Goal: Task Accomplishment & Management: Manage account settings

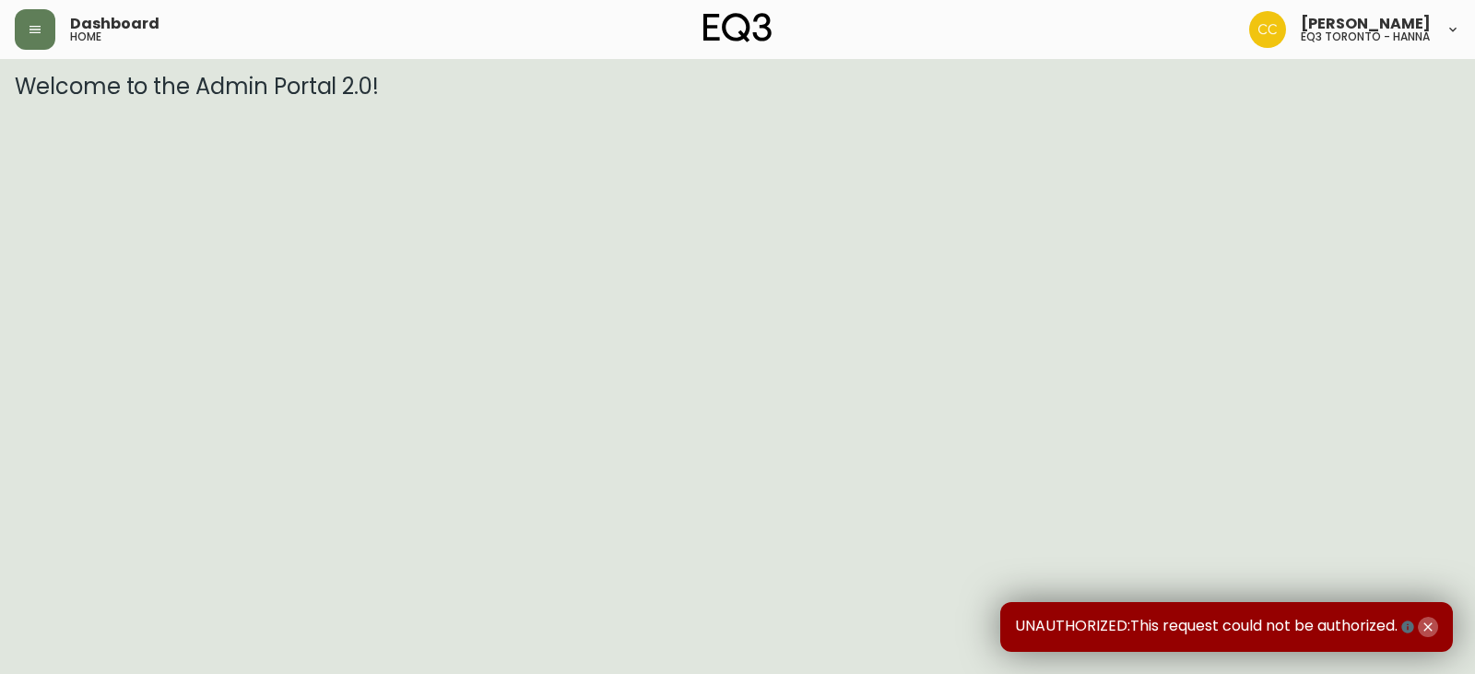
click at [1432, 624] on icon "button" at bounding box center [1427, 626] width 15 height 15
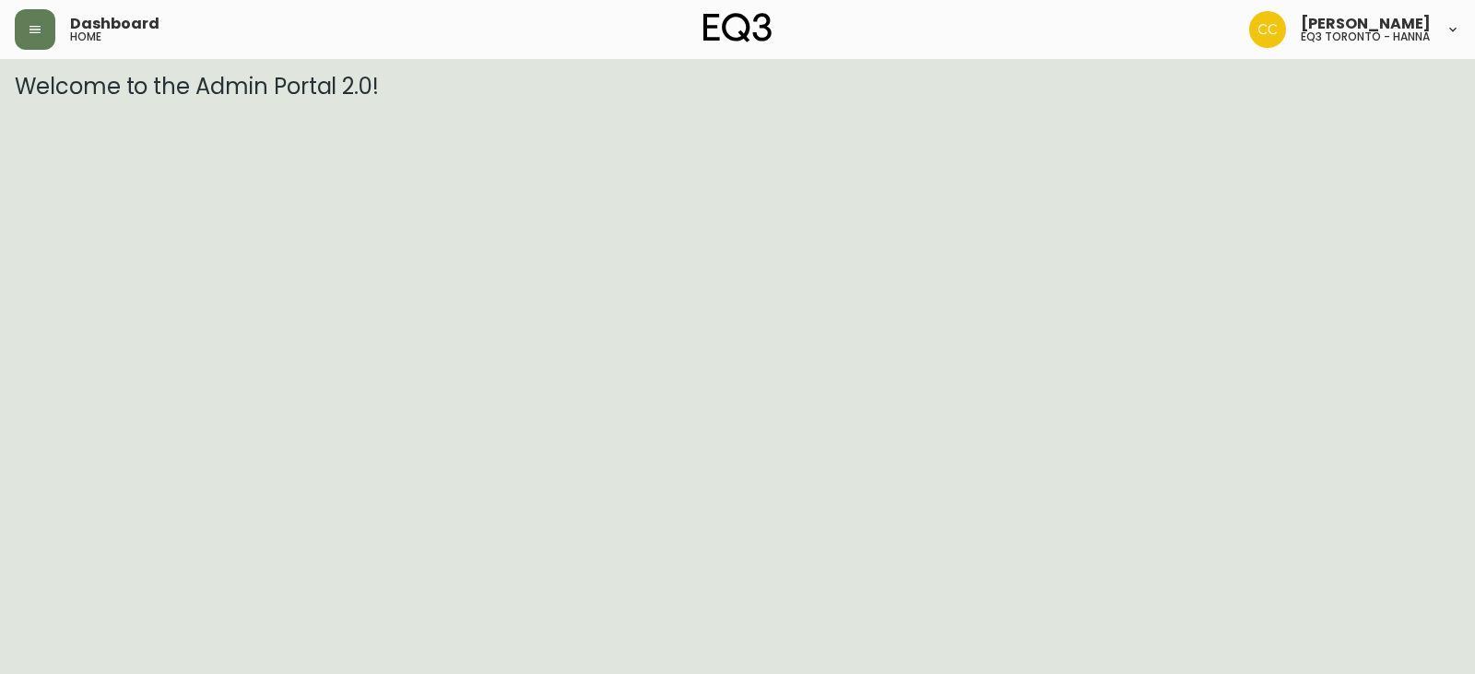
click at [1392, 20] on div "Colin Cook eq3 toronto - hanna" at bounding box center [1365, 30] width 130 height 26
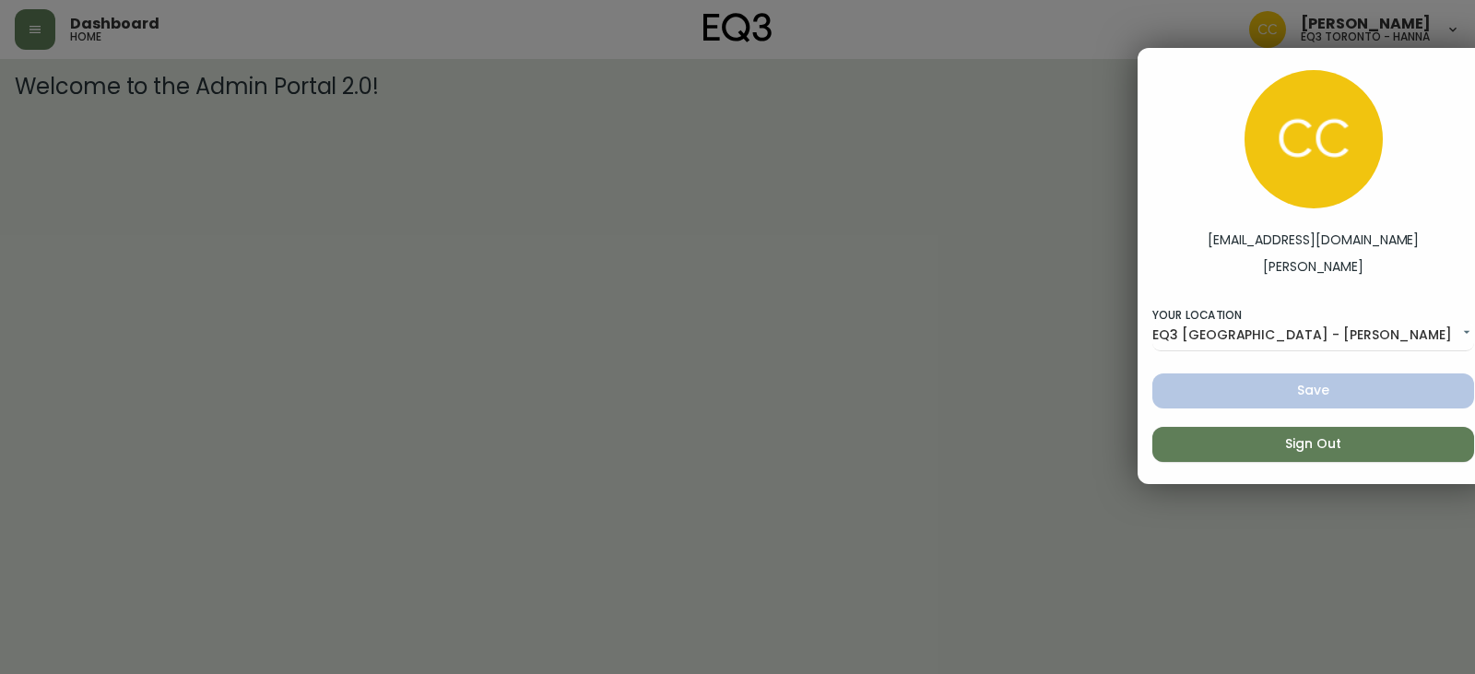
click at [345, 41] on div at bounding box center [737, 337] width 1475 height 674
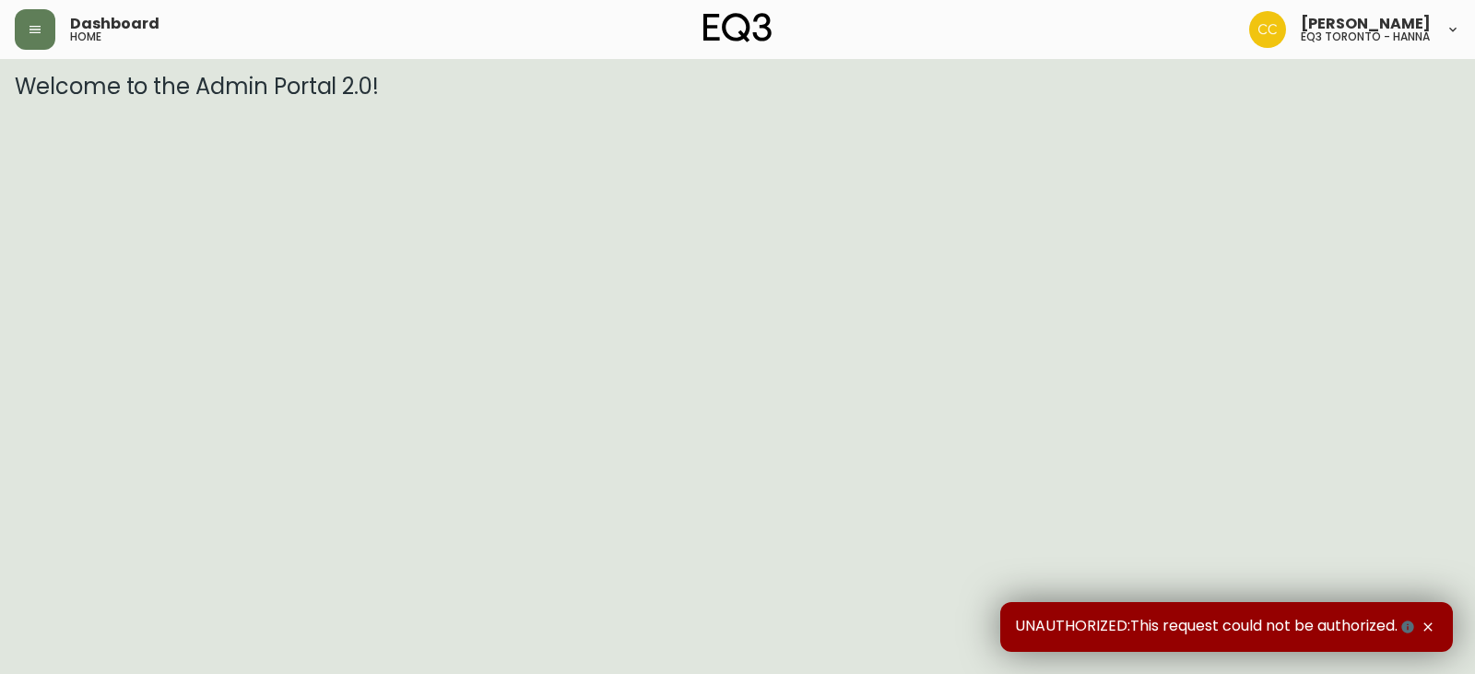
click at [1395, 21] on div "[PERSON_NAME] eq3 toronto - [PERSON_NAME]" at bounding box center [1365, 30] width 130 height 26
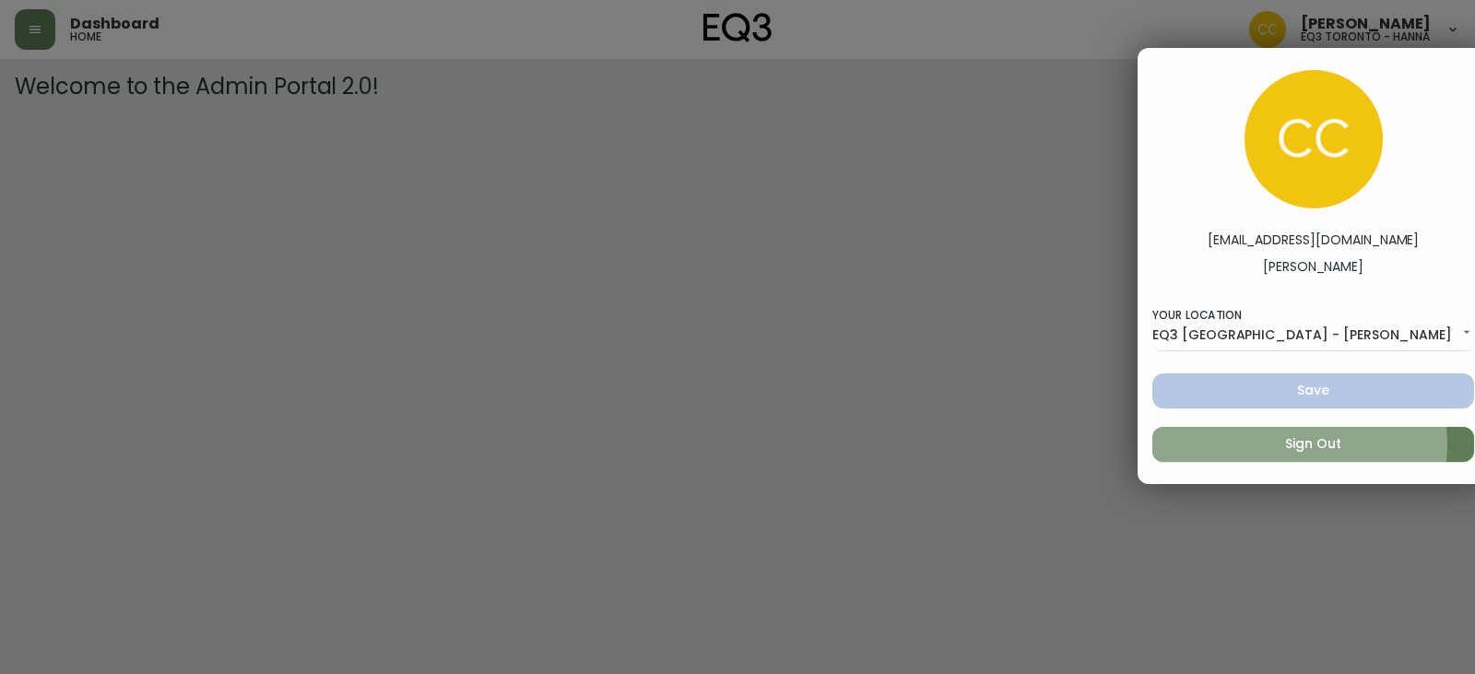
click at [1295, 444] on span "Sign Out" at bounding box center [1313, 443] width 292 height 23
